Goal: Task Accomplishment & Management: Use online tool/utility

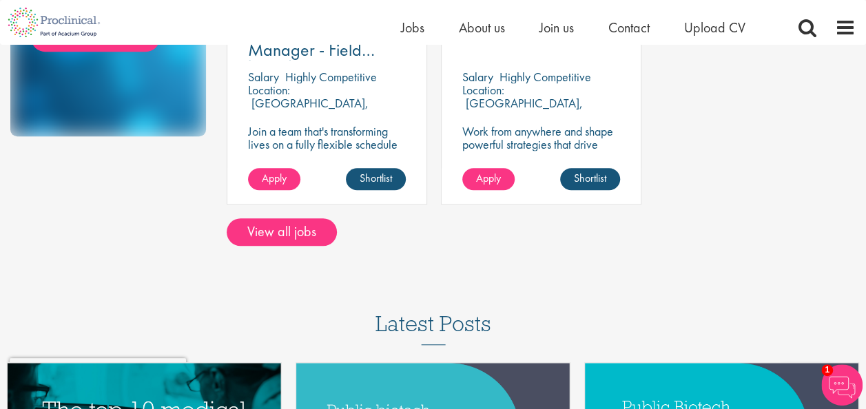
scroll to position [344, 0]
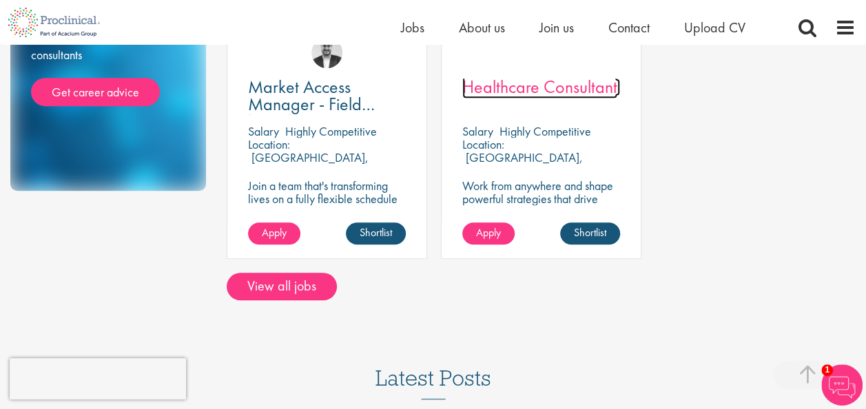
click at [550, 75] on span "Healthcare Consultant" at bounding box center [539, 86] width 155 height 23
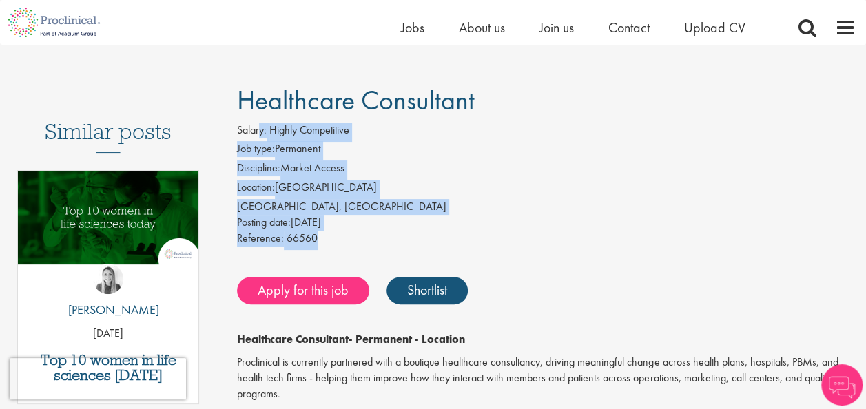
drag, startPoint x: 318, startPoint y: 225, endPoint x: 258, endPoint y: 136, distance: 107.6
click at [258, 136] on div "Salary: Highly Competitive Job type: Permanent Discipline: Market Access Locati…" at bounding box center [546, 186] width 639 height 127
drag, startPoint x: 258, startPoint y: 136, endPoint x: 313, endPoint y: 152, distance: 58.0
click at [313, 152] on li "Job type: Permanent" at bounding box center [546, 150] width 619 height 19
click at [325, 157] on li "Job type: Permanent" at bounding box center [546, 150] width 619 height 19
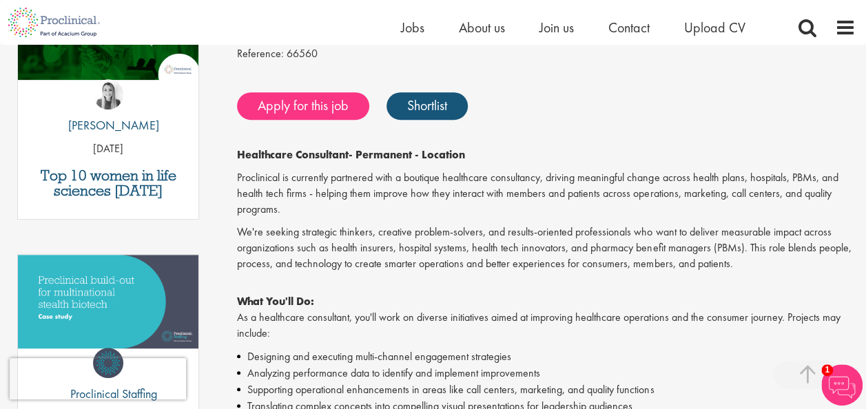
scroll to position [276, 0]
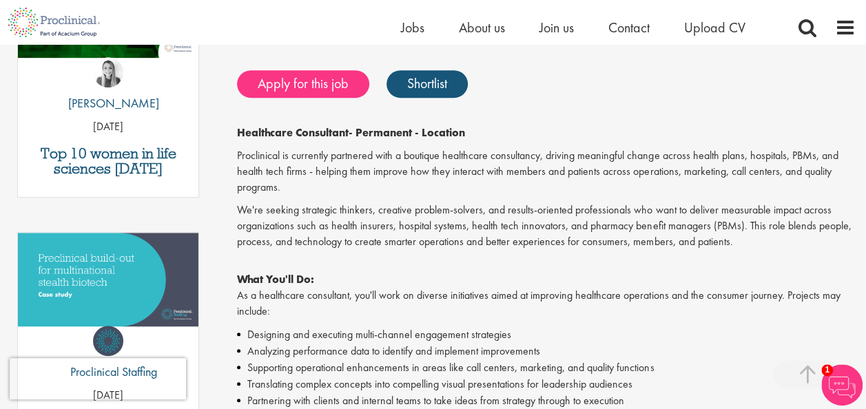
click at [579, 153] on p "Proclinical is currently partnered with a boutique healthcare consultancy, driv…" at bounding box center [546, 172] width 619 height 48
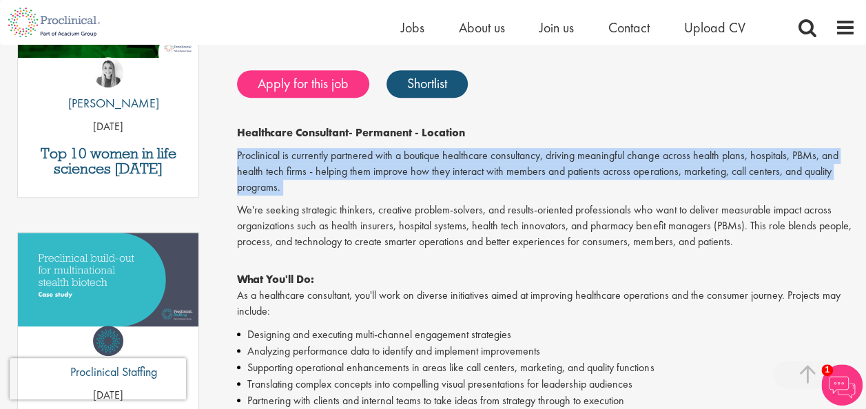
click at [579, 153] on p "Proclinical is currently partnered with a boutique healthcare consultancy, driv…" at bounding box center [546, 172] width 619 height 48
drag, startPoint x: 579, startPoint y: 153, endPoint x: 453, endPoint y: 164, distance: 125.9
click at [456, 163] on p "Proclinical is currently partnered with a boutique healthcare consultancy, driv…" at bounding box center [546, 172] width 619 height 48
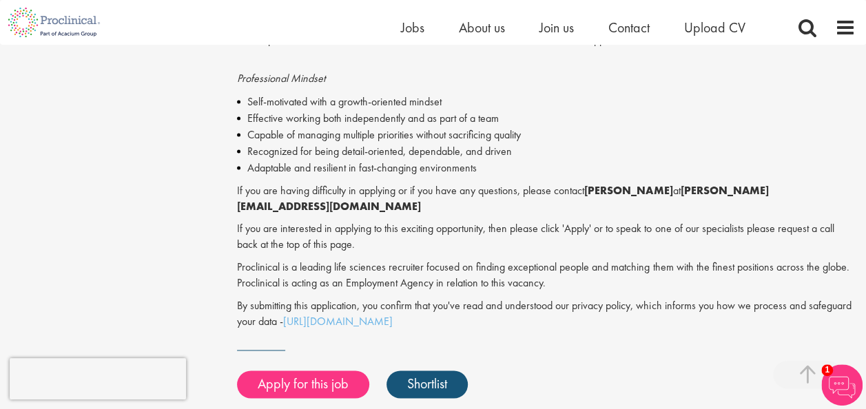
scroll to position [896, 0]
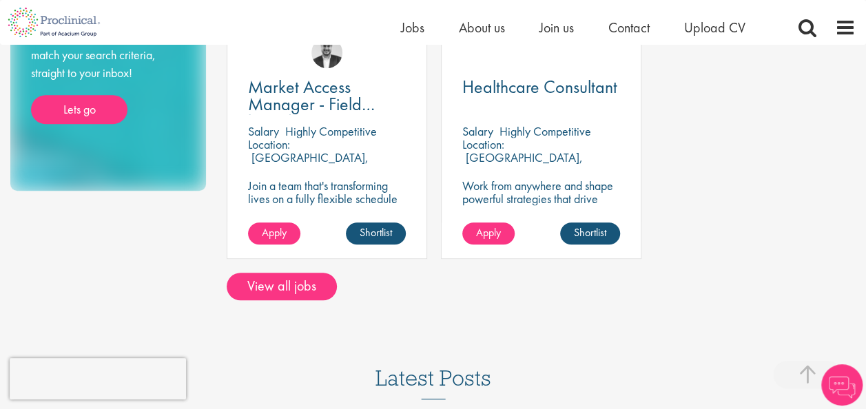
scroll to position [344, 0]
click at [295, 274] on link "View all jobs" at bounding box center [282, 287] width 110 height 28
